Goal: Find contact information: Find contact information

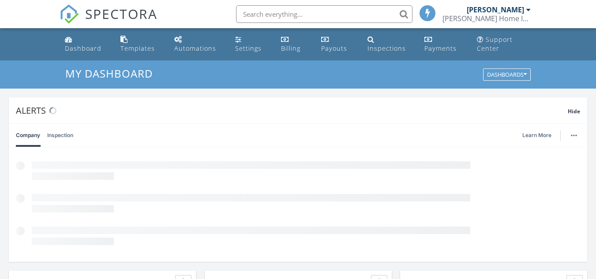
scroll to position [4, 4]
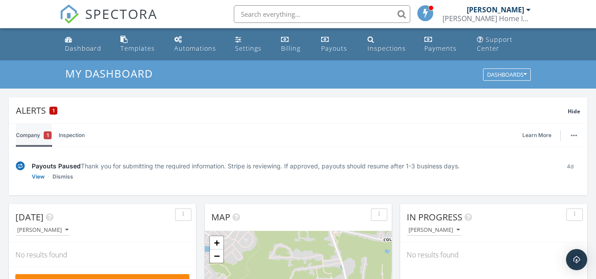
click at [31, 138] on link "Company 1" at bounding box center [34, 135] width 36 height 23
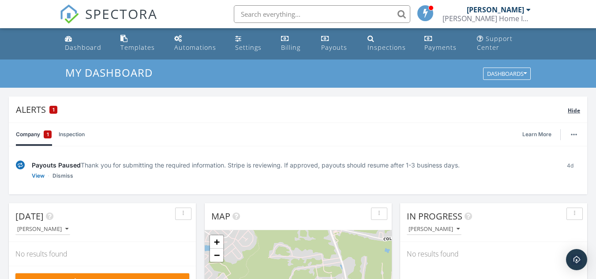
scroll to position [0, 0]
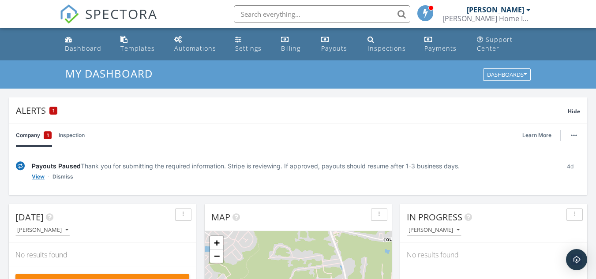
click at [40, 175] on link "View" at bounding box center [38, 177] width 13 height 9
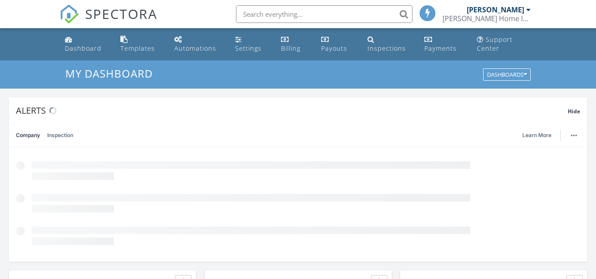
scroll to position [4, 4]
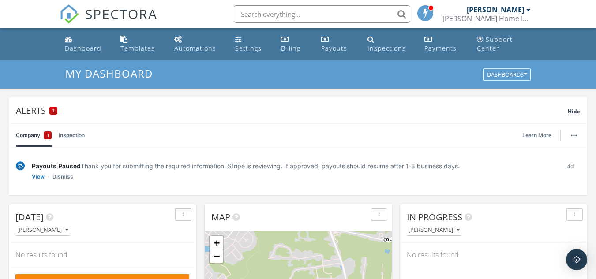
click at [53, 110] on span "1" at bounding box center [54, 111] width 2 height 6
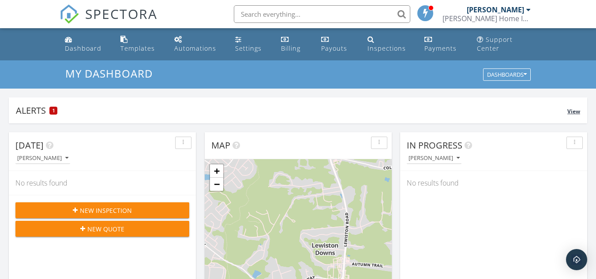
click at [45, 108] on div "Alerts 1" at bounding box center [292, 111] width 552 height 12
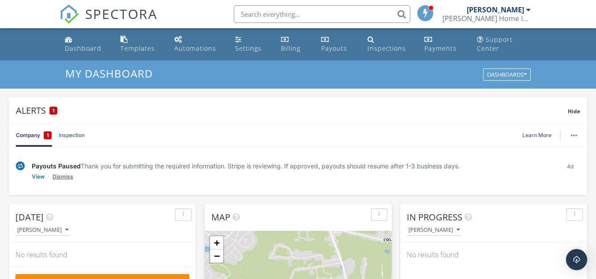
click at [65, 176] on link "Dismiss" at bounding box center [63, 177] width 21 height 9
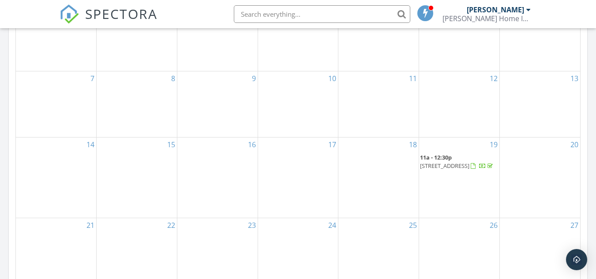
scroll to position [618, 0]
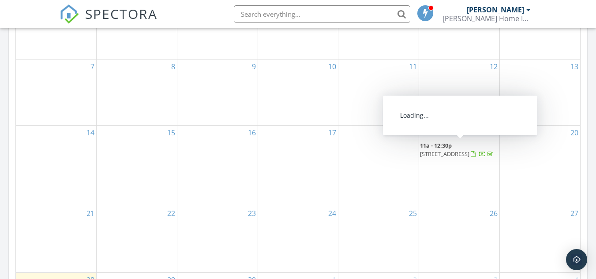
click at [448, 149] on span "11a - 12:30p" at bounding box center [436, 146] width 32 height 8
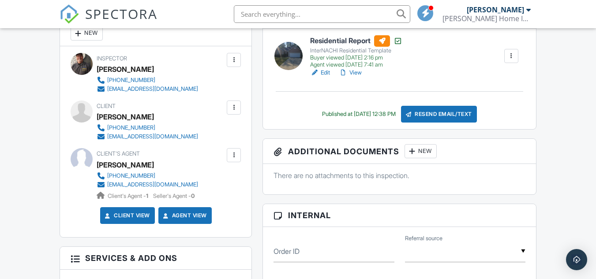
click at [232, 105] on div at bounding box center [234, 107] width 9 height 9
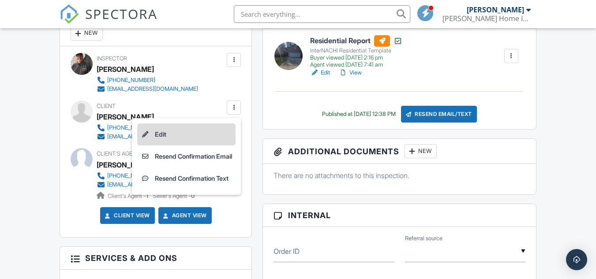
click at [164, 134] on li "Edit" at bounding box center [186, 135] width 98 height 22
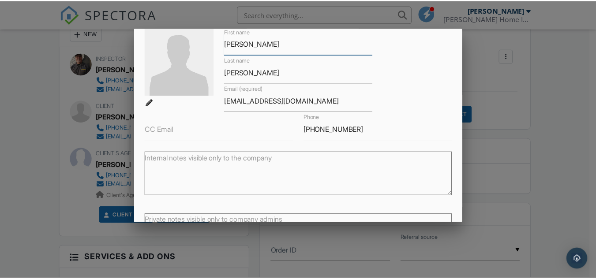
scroll to position [122, 0]
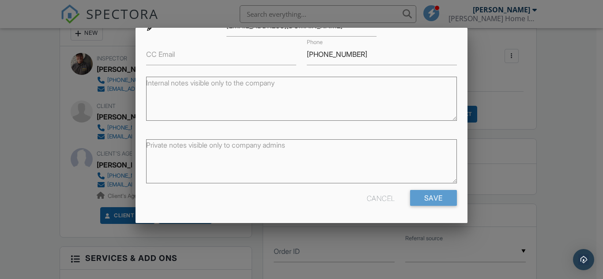
click at [367, 203] on div "Cancel" at bounding box center [381, 198] width 28 height 16
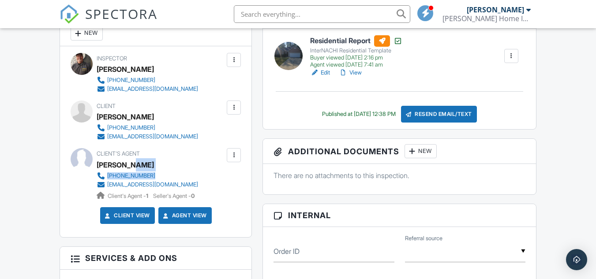
drag, startPoint x: 185, startPoint y: 164, endPoint x: 184, endPoint y: 175, distance: 11.6
click at [184, 175] on div "Client's Agent [PERSON_NAME] [PHONE_NUMBER] [EMAIL_ADDRESS][DOMAIN_NAME] Client…" at bounding box center [169, 174] width 144 height 52
click at [190, 173] on link "[PHONE_NUMBER]" at bounding box center [148, 176] width 102 height 9
drag, startPoint x: 204, startPoint y: 187, endPoint x: 105, endPoint y: 188, distance: 98.9
click at [105, 188] on div "[PHONE_NUMBER] [EMAIL_ADDRESS][DOMAIN_NAME] Client's Agent - 1 Seller's Agent -…" at bounding box center [151, 186] width 109 height 29
